Goal: Task Accomplishment & Management: Manage account settings

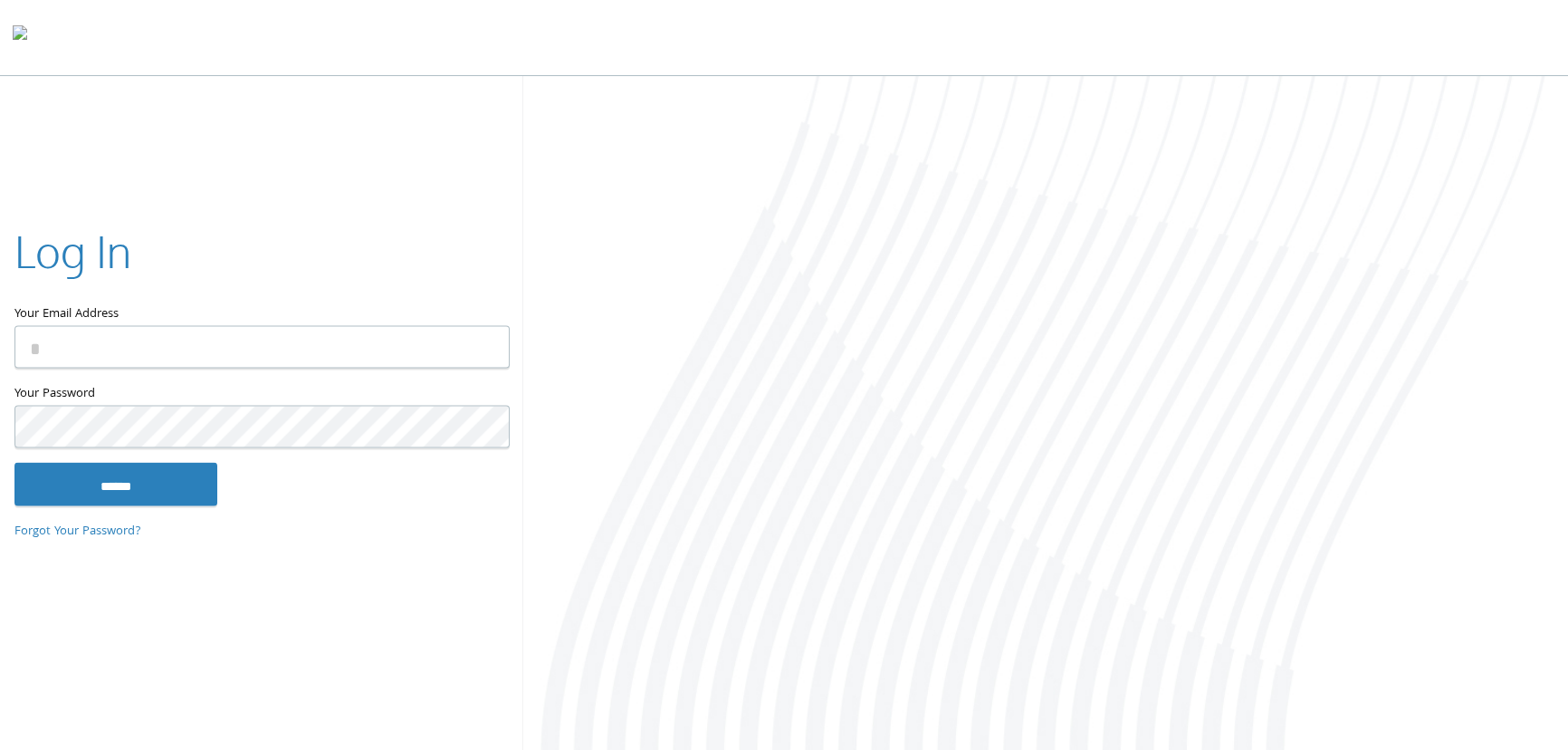
click at [171, 337] on input "Your Email Address" at bounding box center [261, 347] width 495 height 43
type input "**********"
click at [134, 474] on input "******" at bounding box center [115, 484] width 203 height 44
click at [1187, 201] on div at bounding box center [1045, 415] width 1046 height 677
